Goal: Find contact information: Find contact information

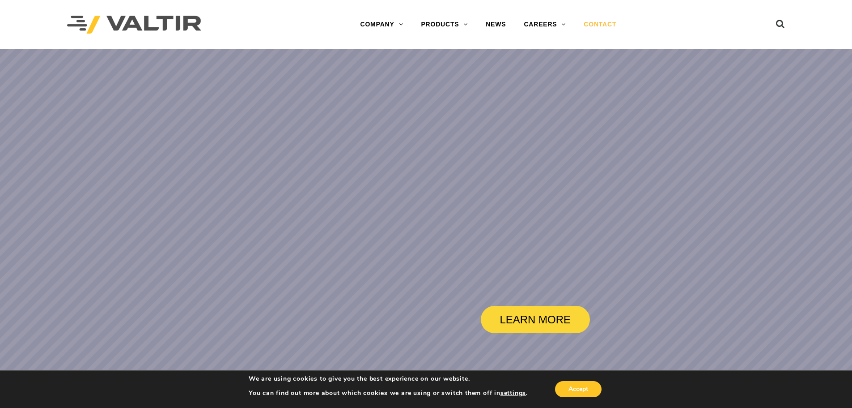
click at [604, 25] on link "CONTACT" at bounding box center [600, 25] width 51 height 18
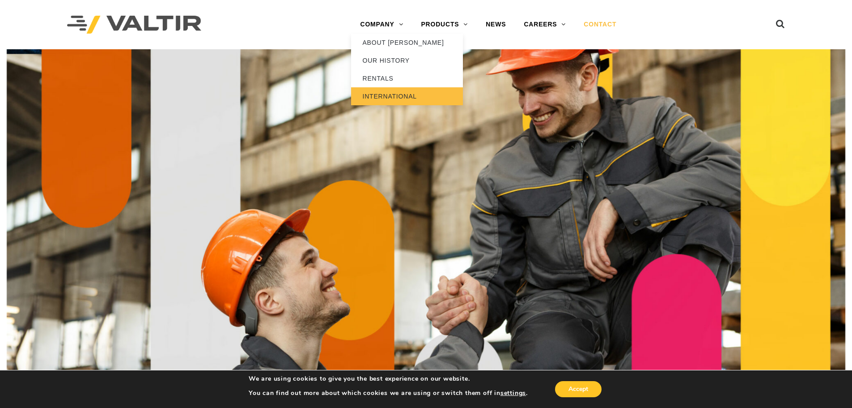
click at [396, 96] on link "INTERNATIONAL" at bounding box center [407, 96] width 112 height 18
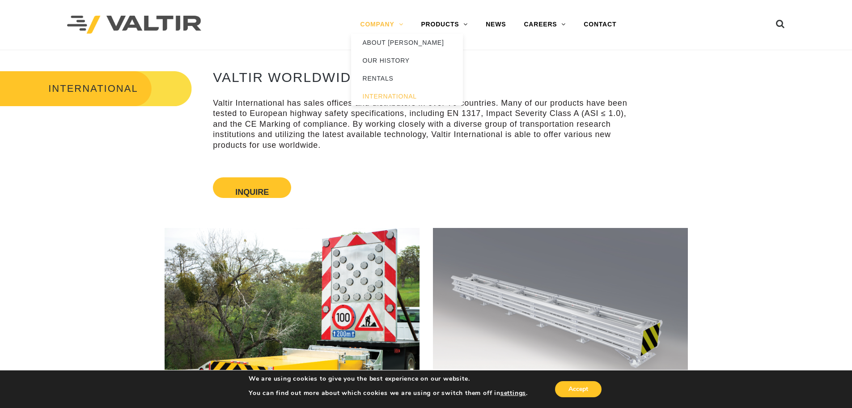
click at [395, 22] on link "COMPANY" at bounding box center [381, 25] width 61 height 18
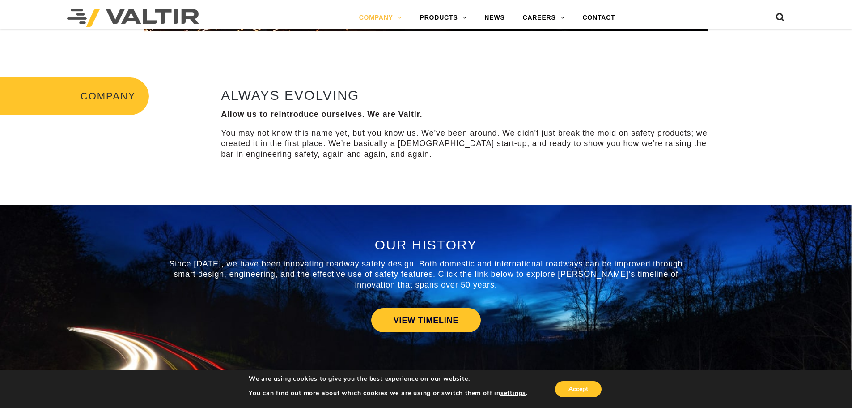
scroll to position [268, 0]
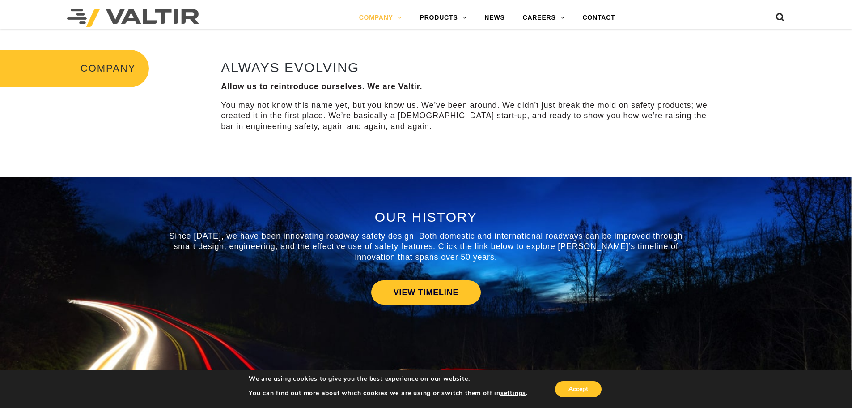
click at [80, 64] on h3 "COMPANY" at bounding box center [74, 69] width 149 height 38
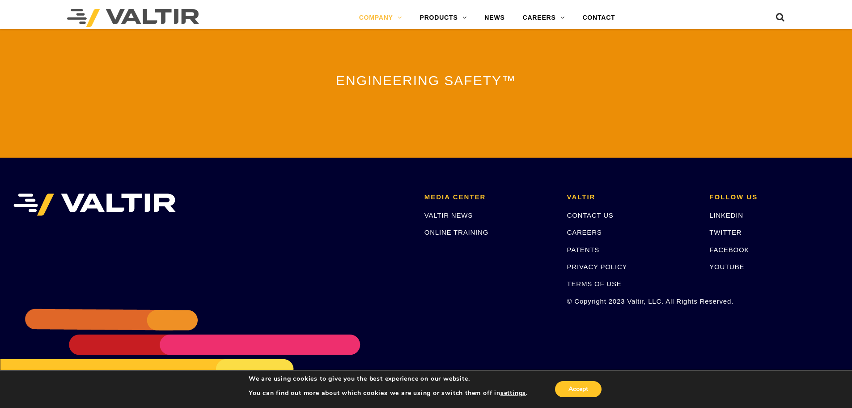
scroll to position [1969, 0]
click at [601, 211] on link "CONTACT US" at bounding box center [590, 215] width 47 height 8
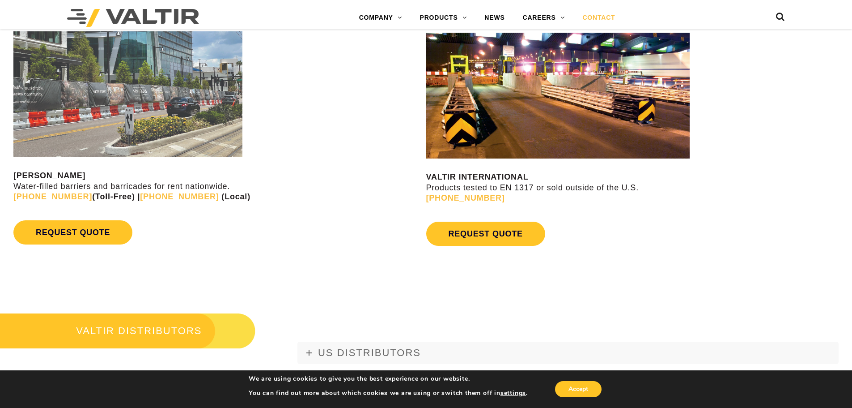
scroll to position [850, 0]
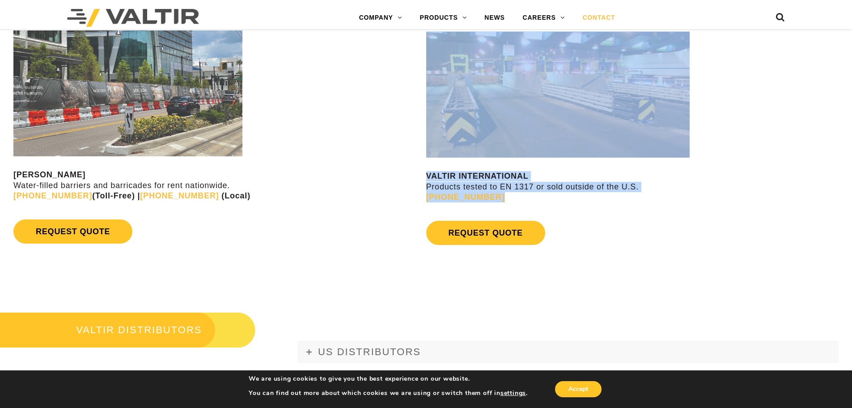
drag, startPoint x: 490, startPoint y: 195, endPoint x: 490, endPoint y: 202, distance: 7.2
click at [481, 196] on div "VALTIR RENTALS Water-filled barriers and barricades for rent nationwide. (888) …" at bounding box center [426, 138] width 852 height 264
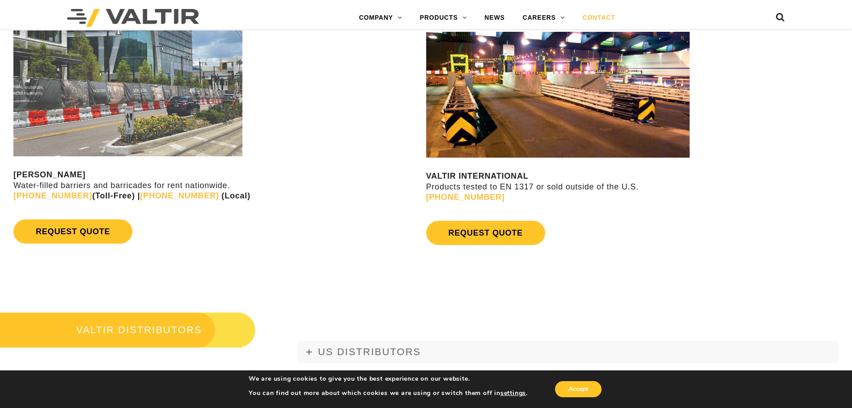
click at [512, 205] on div "VALTIR INTERNATIONAL Products tested to EN 1317 or sold outside of the U.S. +1 …" at bounding box center [639, 135] width 426 height 226
drag, startPoint x: 501, startPoint y: 197, endPoint x: 427, endPoint y: 201, distance: 73.9
click at [427, 201] on p "VALTIR INTERNATIONAL Products tested to EN 1317 or sold outside of the U.S. +1 …" at bounding box center [639, 186] width 426 height 31
copy link "+1 (214) 589-8140"
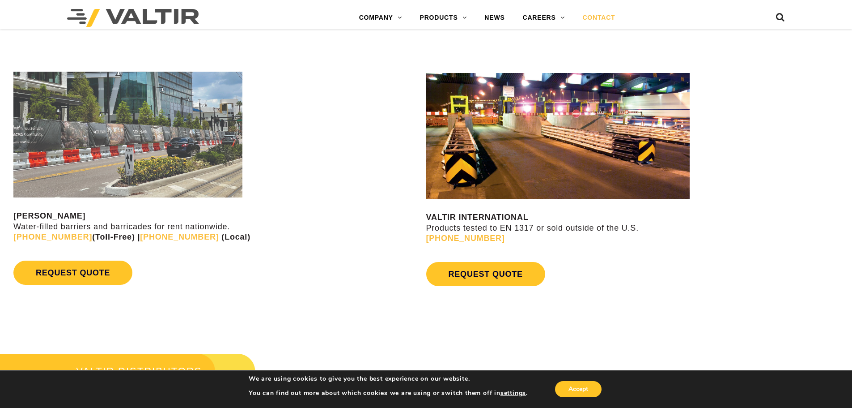
scroll to position [799, 0]
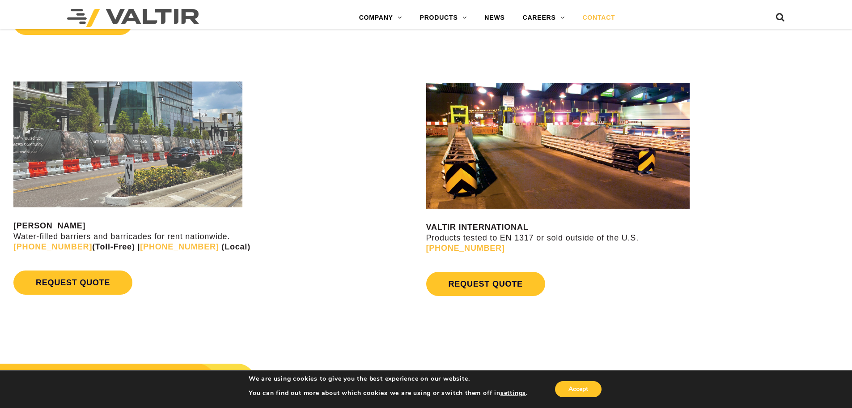
click at [554, 160] on img at bounding box center [558, 145] width 264 height 126
click at [467, 228] on strong "VALTIR INTERNATIONAL" at bounding box center [477, 226] width 102 height 9
drag, startPoint x: 482, startPoint y: 234, endPoint x: 554, endPoint y: 238, distance: 72.6
click at [482, 234] on p "VALTIR INTERNATIONAL Products tested to EN 1317 or sold outside of the U.S. +1 …" at bounding box center [639, 237] width 426 height 31
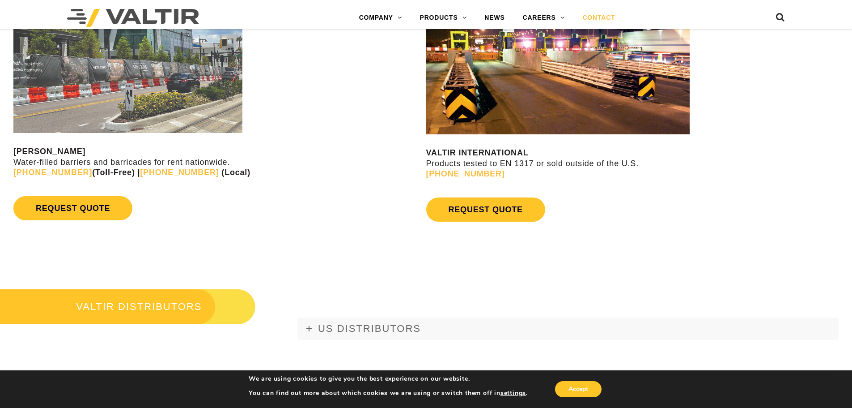
scroll to position [889, 0]
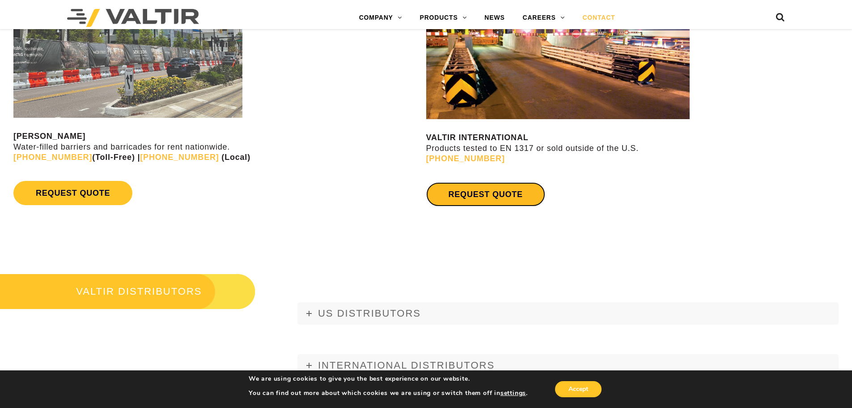
click at [471, 196] on link "REQUEST QUOTE" at bounding box center [485, 194] width 119 height 24
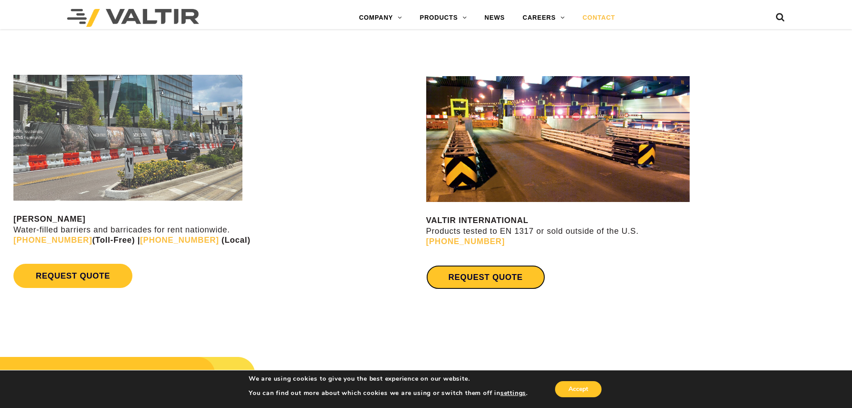
scroll to position [710, 0]
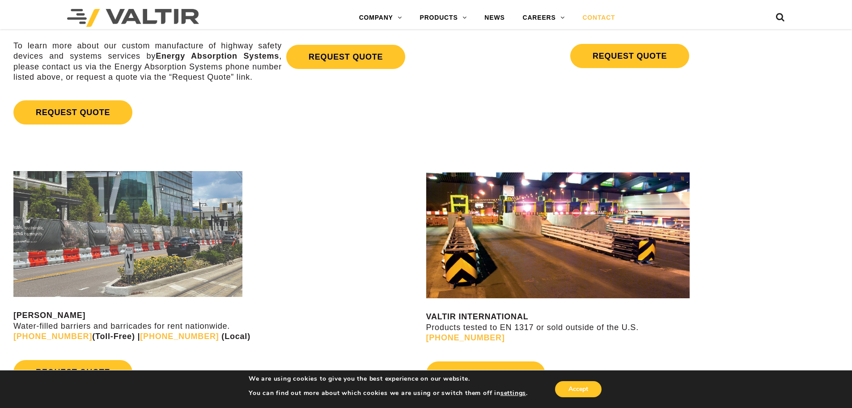
click at [547, 188] on img at bounding box center [558, 235] width 264 height 126
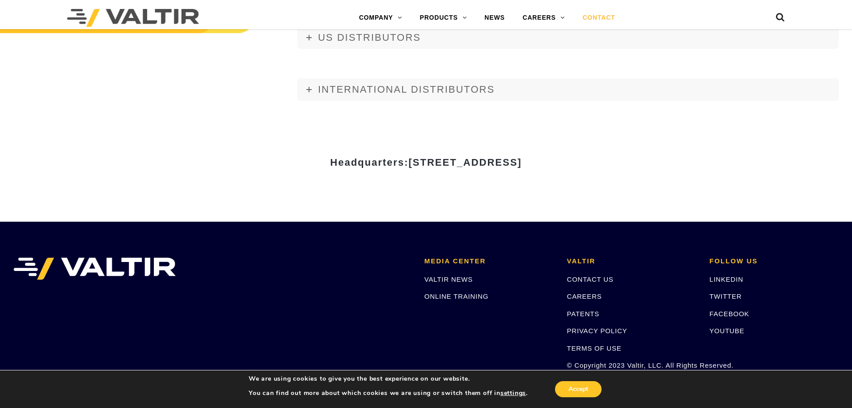
scroll to position [1247, 0]
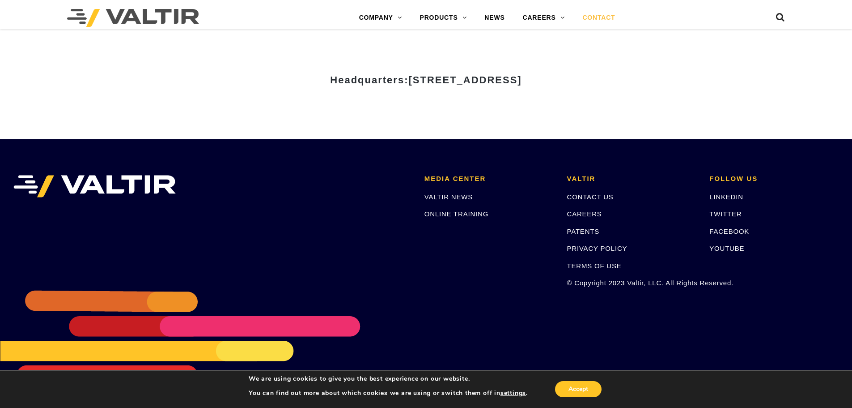
drag, startPoint x: 323, startPoint y: 78, endPoint x: 618, endPoint y: 77, distance: 294.4
click at [618, 77] on h3 "Headquarters: 15601 Dallas Parkway, Suite 525 | Addison, TX 75001" at bounding box center [427, 80] width 524 height 11
copy span "15601 Dallas Parkway, Suite 525 | Addison, TX 75001"
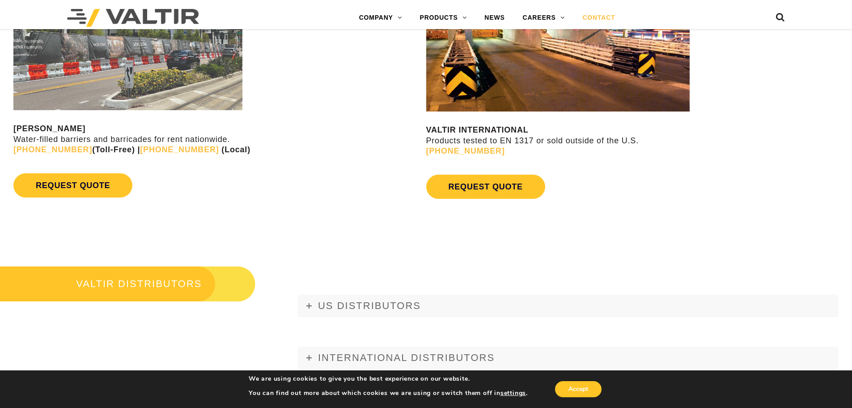
scroll to position [889, 0]
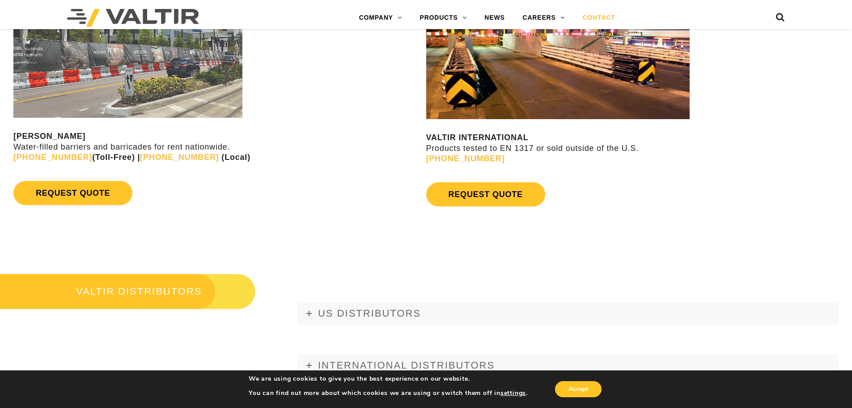
click at [688, 213] on div "VALTIR INTERNATIONAL Products tested to EN 1317 or sold outside of the U.S. +1 …" at bounding box center [639, 104] width 426 height 240
